Goal: Task Accomplishment & Management: Use online tool/utility

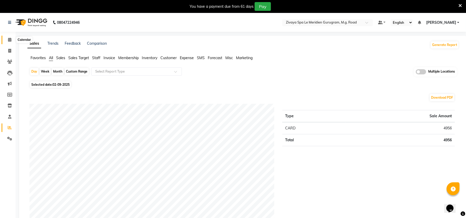
click at [9, 38] on icon at bounding box center [9, 40] width 3 height 4
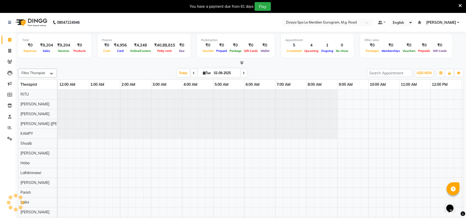
scroll to position [0, 187]
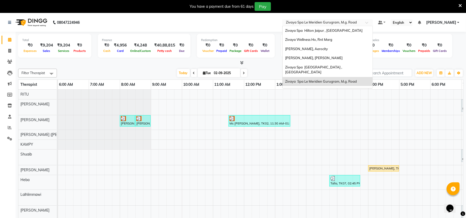
click at [332, 23] on input "text" at bounding box center [322, 22] width 75 height 5
click at [323, 60] on div "[PERSON_NAME], [PERSON_NAME]" at bounding box center [328, 58] width 90 height 9
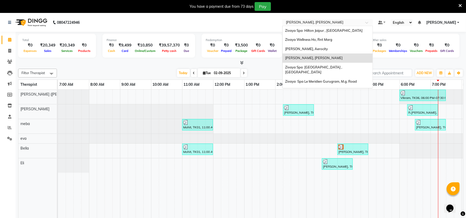
click at [325, 24] on input "text" at bounding box center [322, 22] width 75 height 5
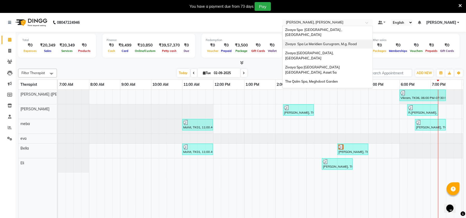
scroll to position [38, 0]
click at [318, 79] on span "The Qalm Spa, Meghdoot Garden" at bounding box center [311, 81] width 53 height 4
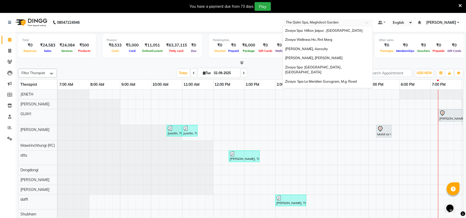
click at [315, 23] on input "text" at bounding box center [322, 22] width 75 height 5
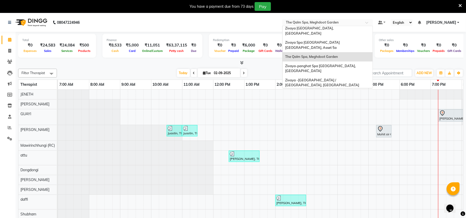
click at [321, 92] on span "Zivaya Wellness & Spa, [GEOGRAPHIC_DATA]" at bounding box center [321, 94] width 73 height 4
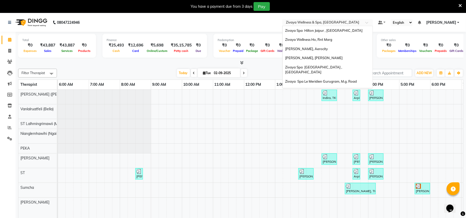
scroll to position [62, 0]
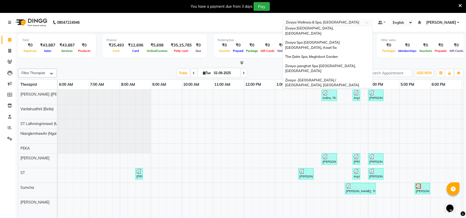
click at [318, 24] on input "text" at bounding box center [322, 22] width 75 height 5
click at [319, 101] on span "Zivaya Wellness & Spa, [GEOGRAPHIC_DATA]" at bounding box center [321, 103] width 73 height 4
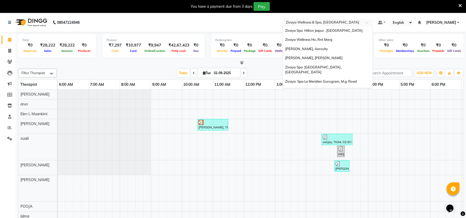
scroll to position [62, 0]
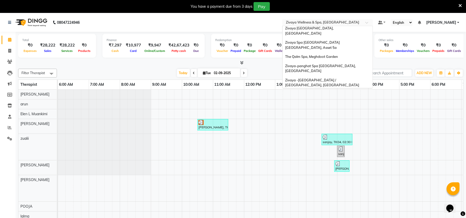
click at [327, 24] on input "text" at bounding box center [322, 22] width 75 height 5
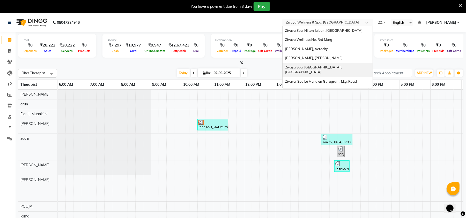
click at [319, 68] on span "Zivaya Spa [GEOGRAPHIC_DATA] , [GEOGRAPHIC_DATA]" at bounding box center [314, 69] width 58 height 9
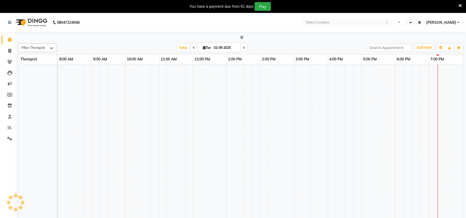
select select "en"
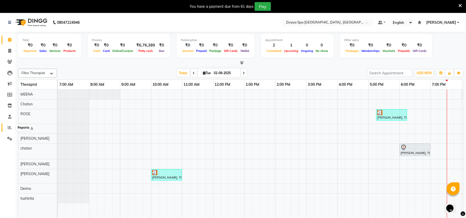
click at [8, 129] on icon at bounding box center [10, 128] width 4 height 4
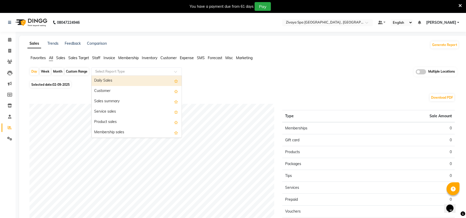
click at [116, 71] on input "text" at bounding box center [131, 71] width 75 height 5
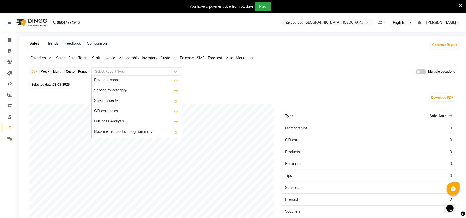
scroll to position [94, 0]
click at [120, 102] on div "Sales by center" at bounding box center [137, 100] width 90 height 10
select select "filtered_report"
select select "csv"
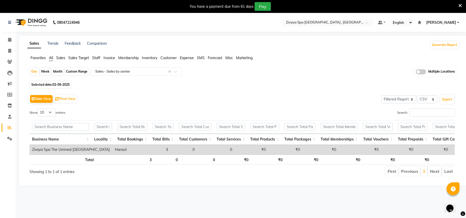
click at [62, 61] on li "Sales" at bounding box center [60, 57] width 9 height 5
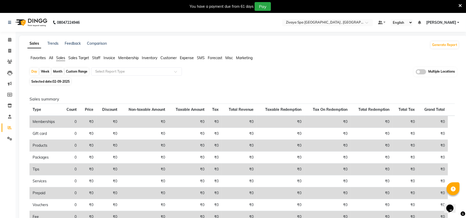
click at [424, 73] on span at bounding box center [421, 71] width 10 height 5
click at [416, 73] on input "checkbox" at bounding box center [416, 73] width 0 height 0
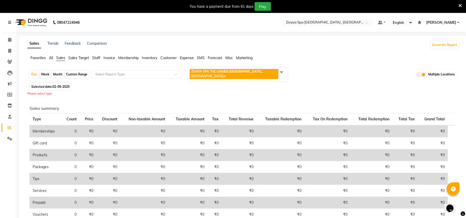
click at [279, 73] on span at bounding box center [281, 72] width 10 height 10
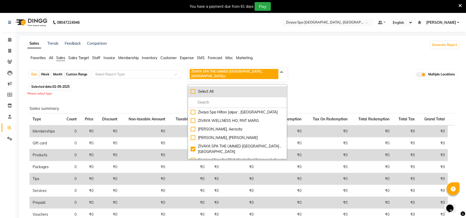
click at [194, 89] on div "Select All" at bounding box center [237, 91] width 93 height 5
checkbox input "true"
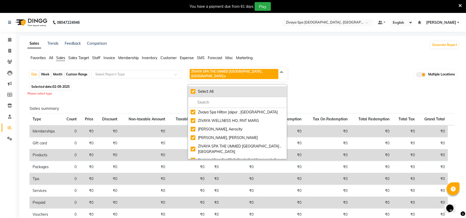
checkbox input "true"
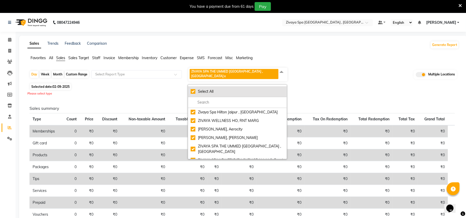
checkbox input "true"
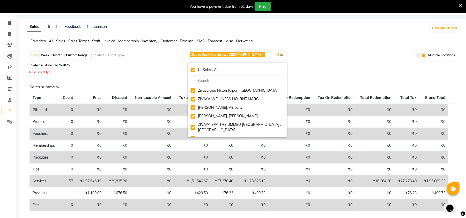
scroll to position [15, 0]
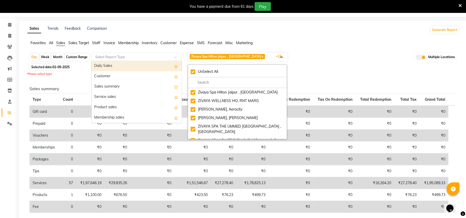
click at [128, 57] on input "text" at bounding box center [131, 56] width 75 height 5
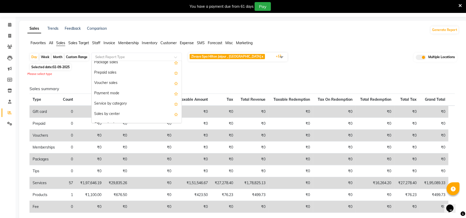
scroll to position [66, 0]
click at [120, 111] on div "Sales by center" at bounding box center [137, 114] width 90 height 10
select select "filtered_report"
select select "csv"
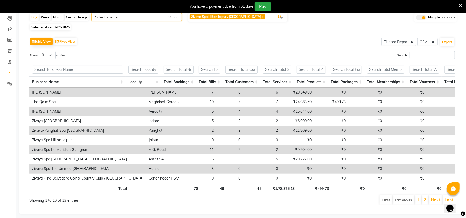
scroll to position [56, 0]
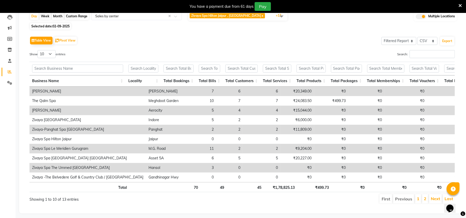
click at [426, 204] on li "2" at bounding box center [425, 199] width 6 height 9
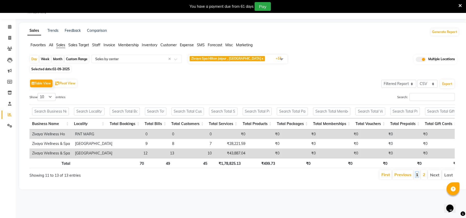
click at [416, 177] on link "1" at bounding box center [417, 174] width 3 height 5
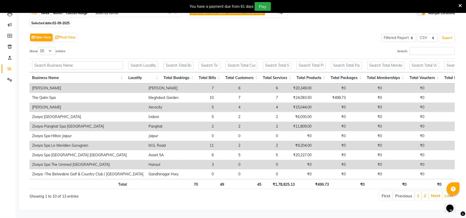
scroll to position [70, 0]
